Goal: Task Accomplishment & Management: Manage account settings

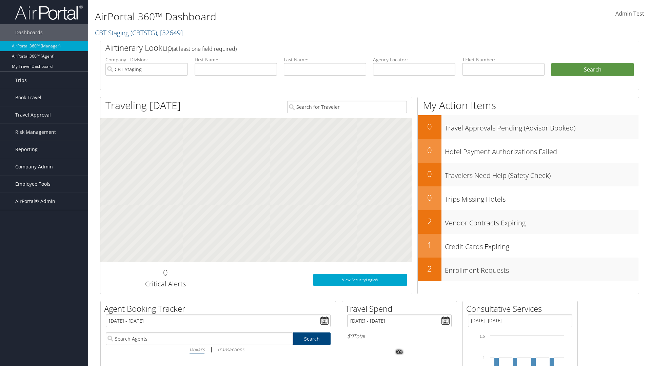
click at [44, 167] on span "Company Admin" at bounding box center [34, 166] width 38 height 17
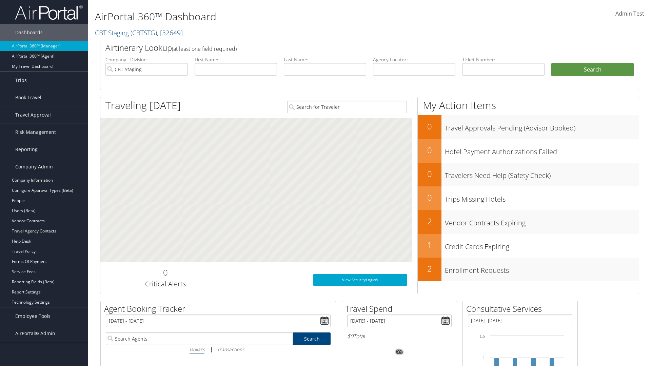
click at [44, 312] on link "Airtinerary® Settings" at bounding box center [44, 312] width 88 height 10
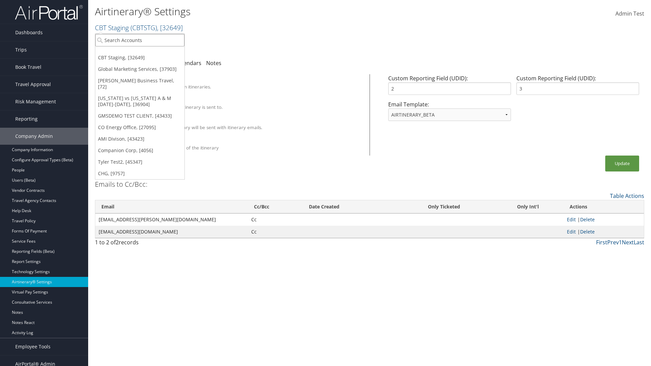
click at [140, 40] on input "search" at bounding box center [139, 40] width 89 height 13
type input "[PERSON_NAME] Business Travel"
click at [149, 53] on div "Christopherson Business Travel (C10001), [72]" at bounding box center [149, 52] width 116 height 6
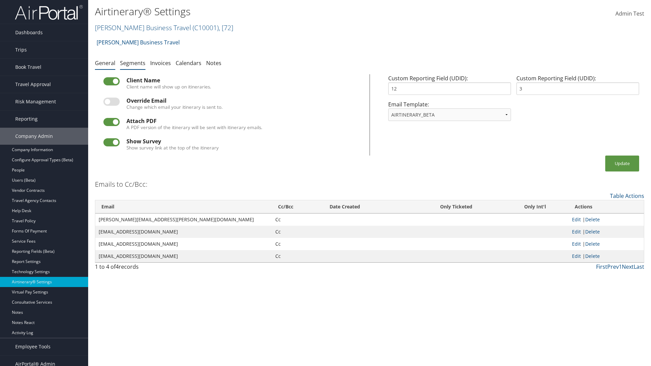
click at [132, 63] on link "Segments" at bounding box center [132, 62] width 25 height 7
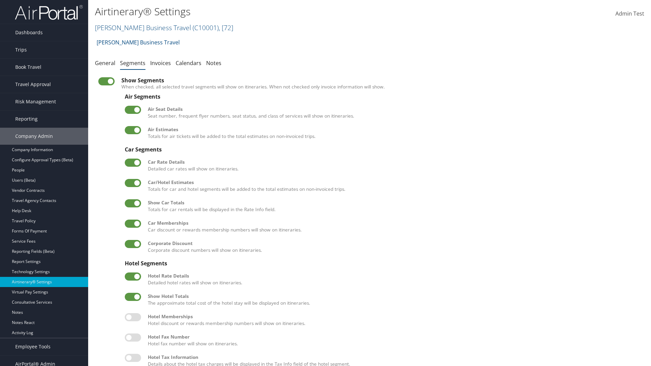
click at [133, 183] on label at bounding box center [133, 183] width 16 height 8
click at [132, 183] on input "checkbox" at bounding box center [130, 184] width 4 height 4
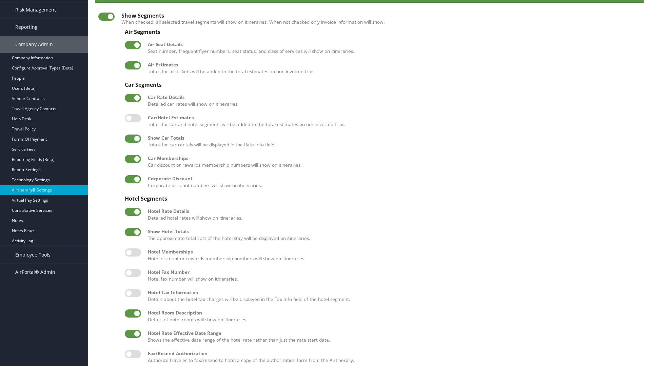
click at [133, 118] on label at bounding box center [133, 118] width 16 height 8
click at [132, 118] on input "checkbox" at bounding box center [130, 119] width 4 height 4
checkbox input "true"
